Goal: Navigation & Orientation: Find specific page/section

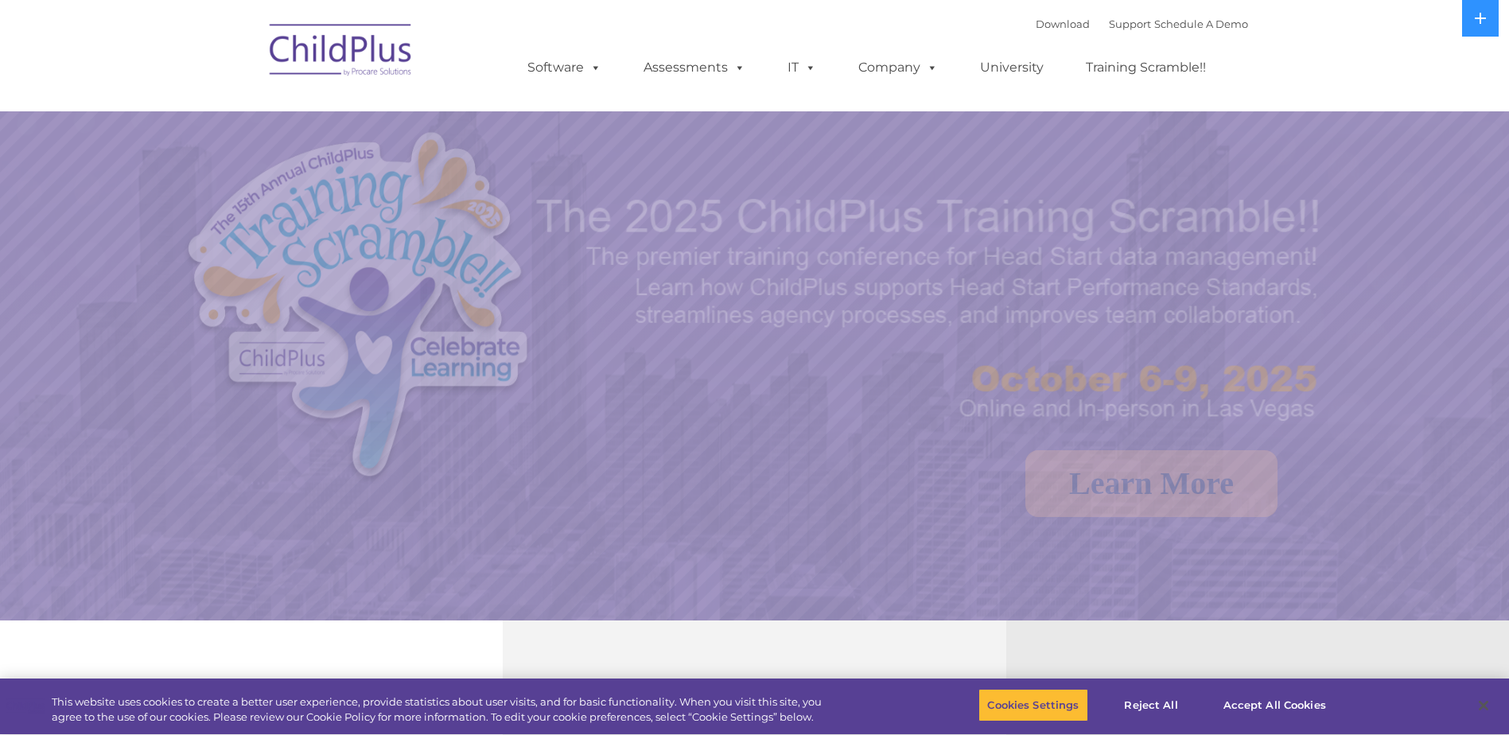
select select "MEDIUM"
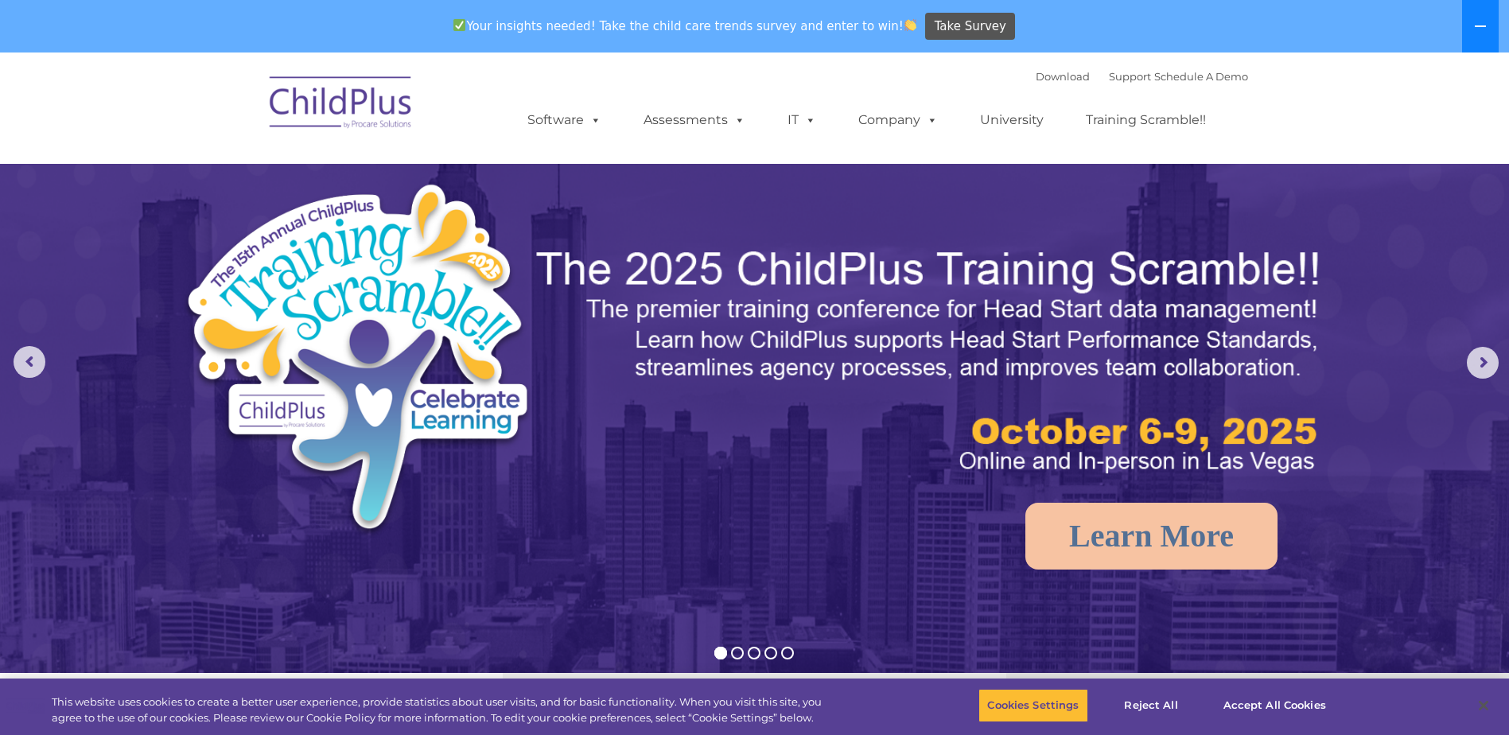
click at [1484, 30] on icon at bounding box center [1480, 26] width 13 height 13
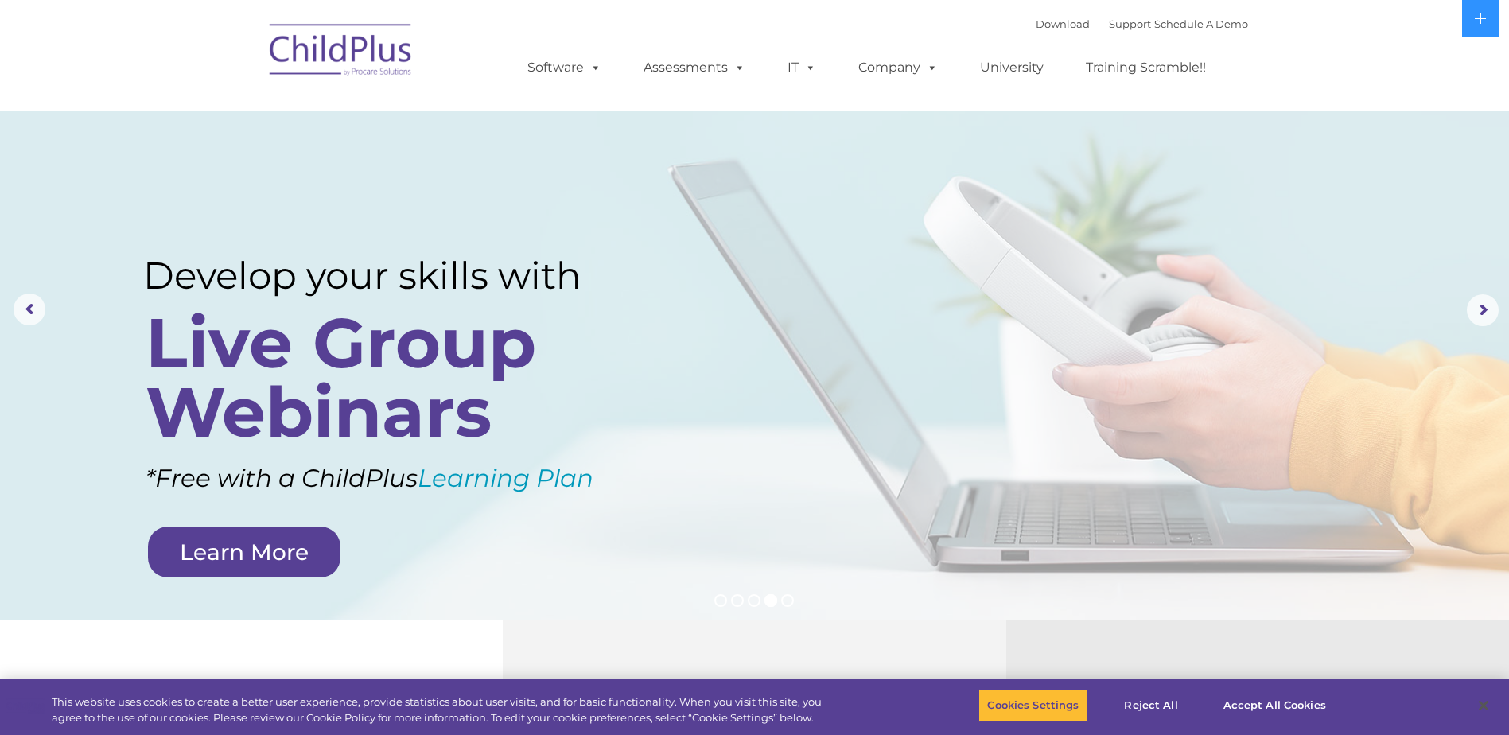
click at [372, 70] on img at bounding box center [341, 53] width 159 height 80
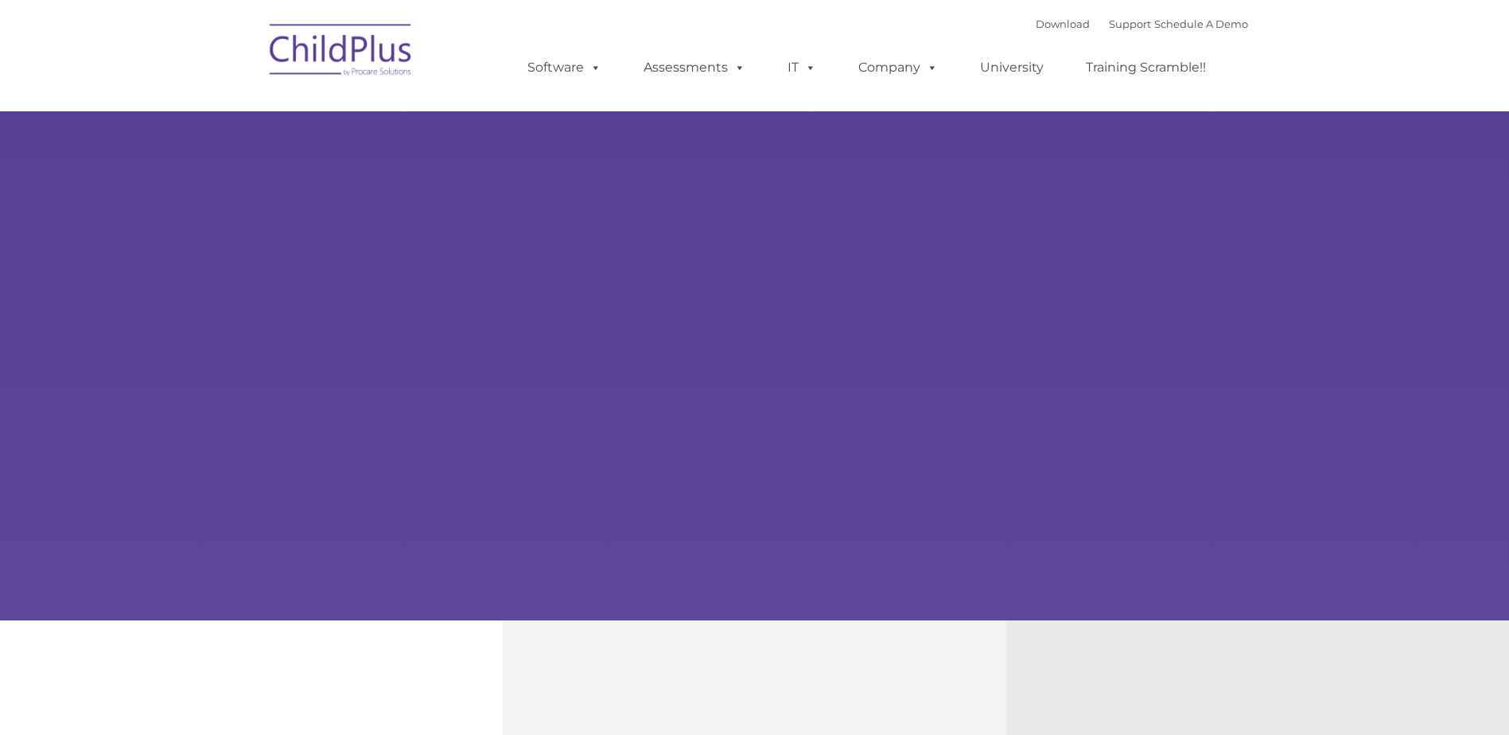
type input ""
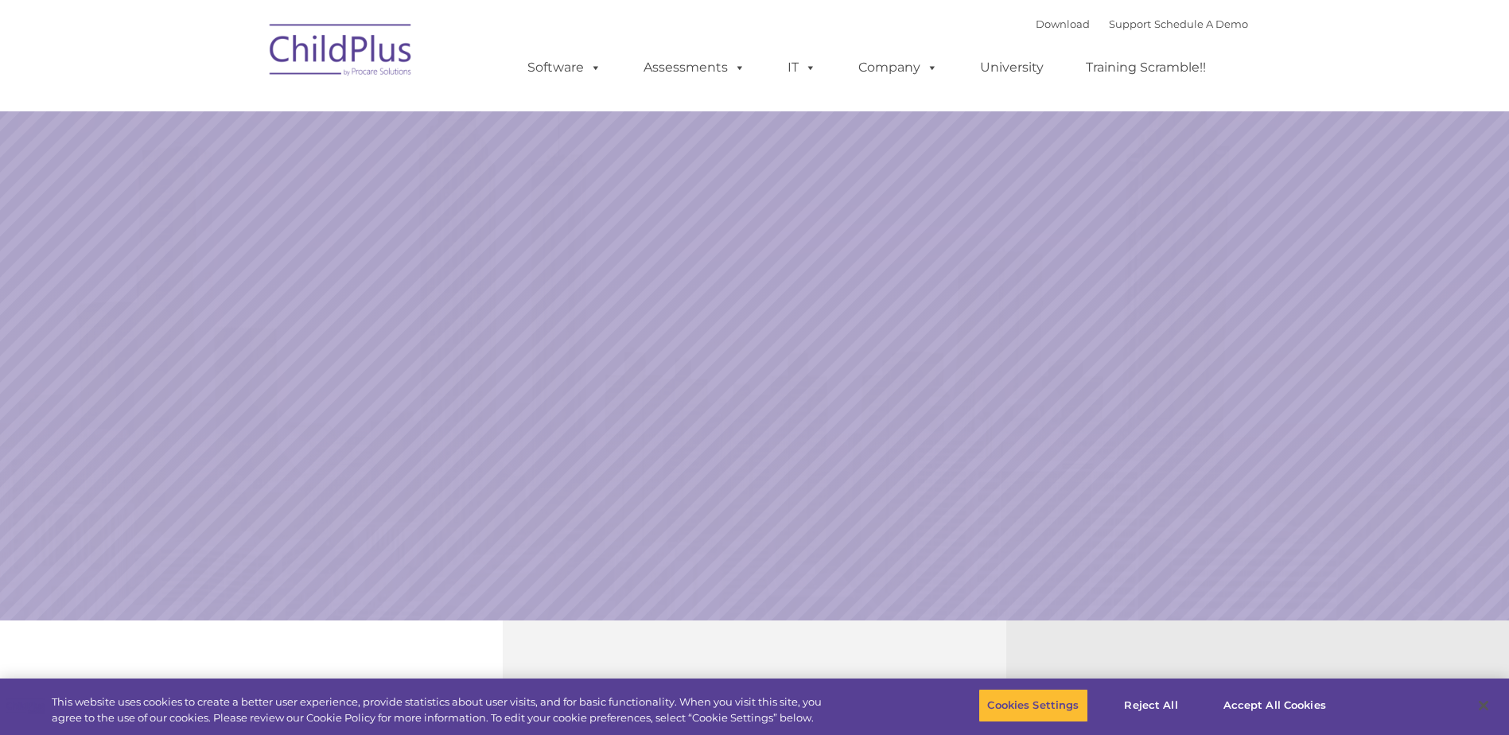
select select "MEDIUM"
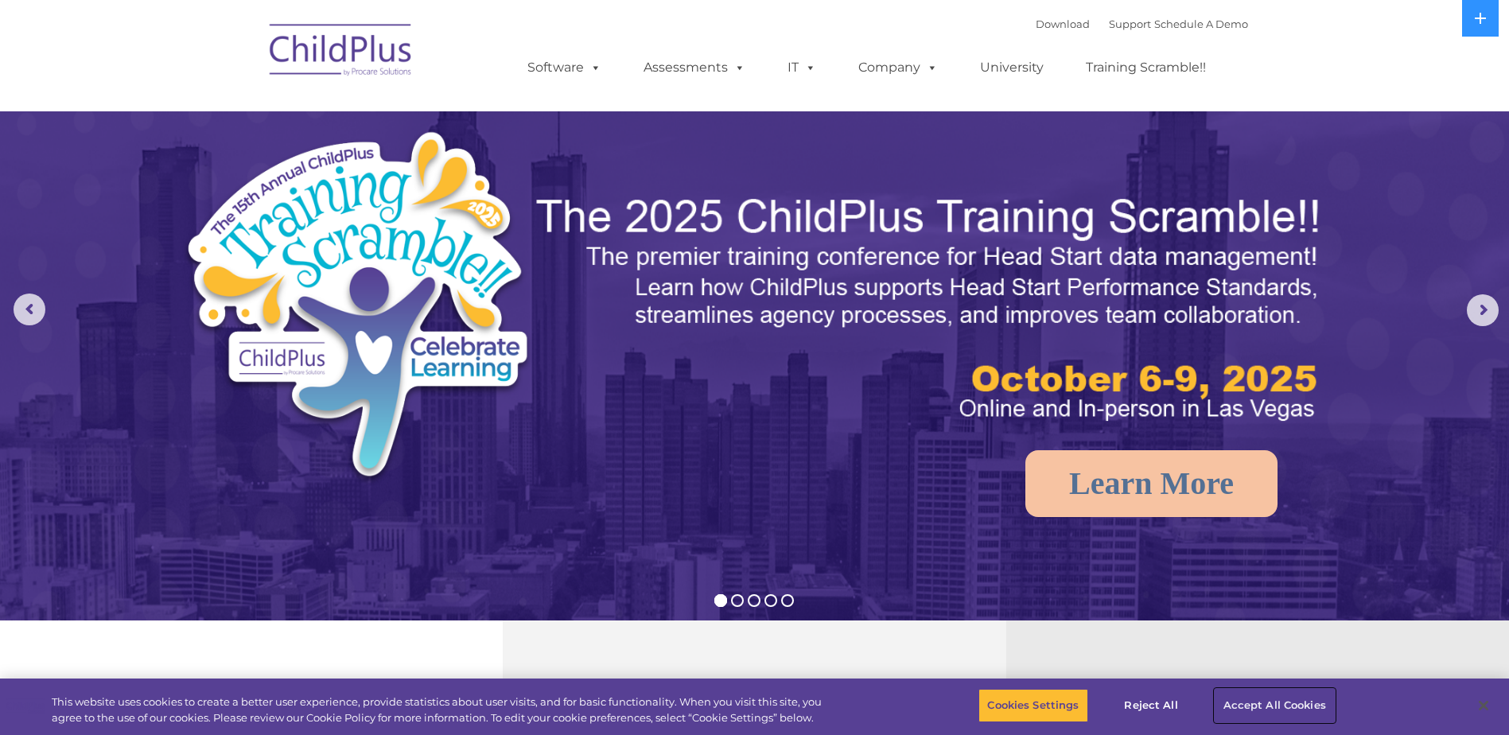
click at [1260, 699] on button "Accept All Cookies" at bounding box center [1274, 705] width 120 height 33
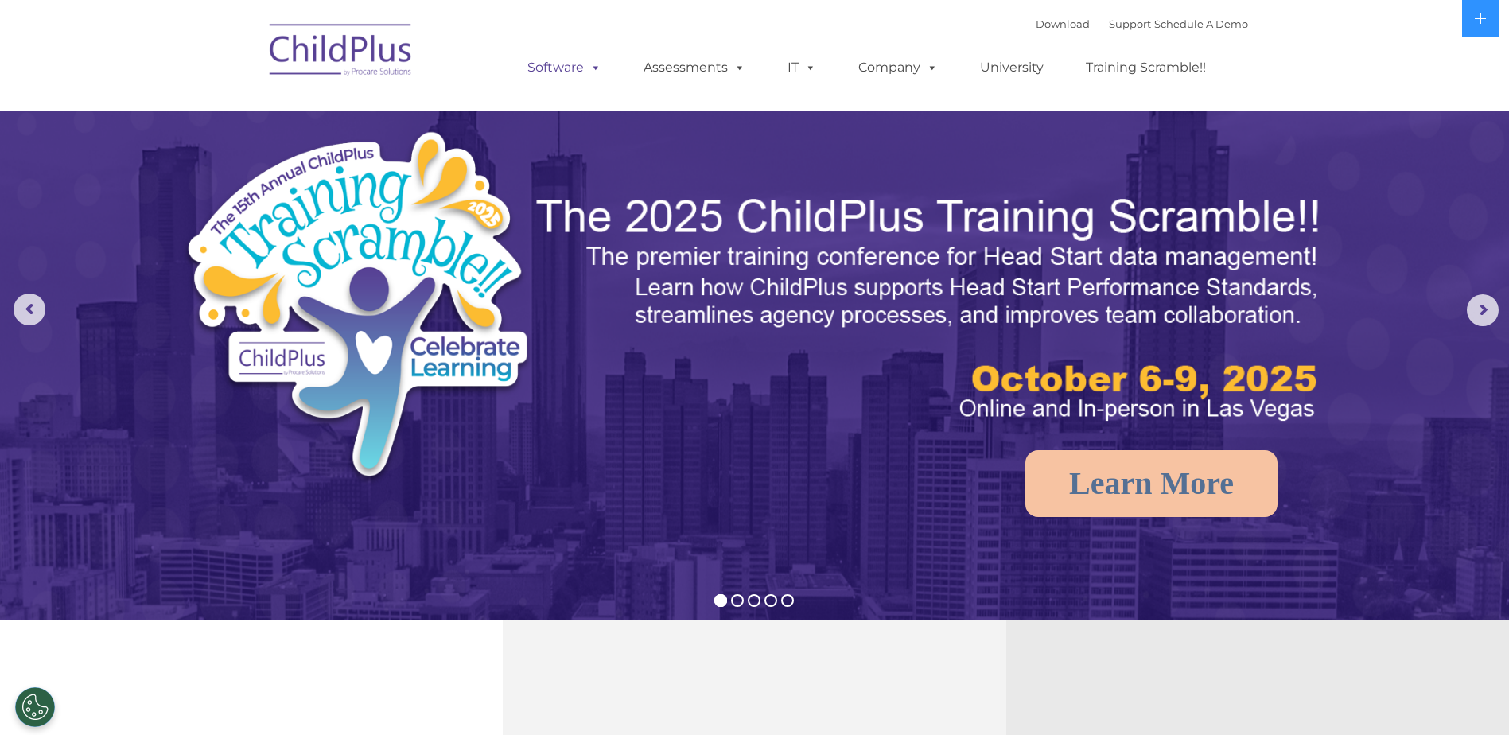
click at [565, 72] on link "Software" at bounding box center [564, 68] width 106 height 32
